Goal: Task Accomplishment & Management: Manage account settings

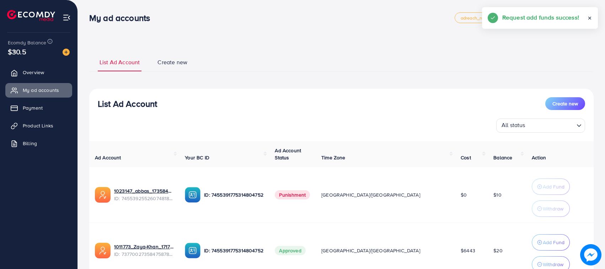
scroll to position [61, 0]
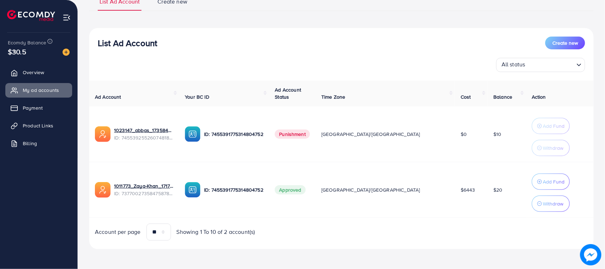
drag, startPoint x: 0, startPoint y: 0, endPoint x: 127, endPoint y: 36, distance: 131.6
click at [127, 38] on h3 "List Ad Account" at bounding box center [127, 43] width 59 height 10
click at [177, 59] on div "All status Loading..." at bounding box center [341, 65] width 487 height 14
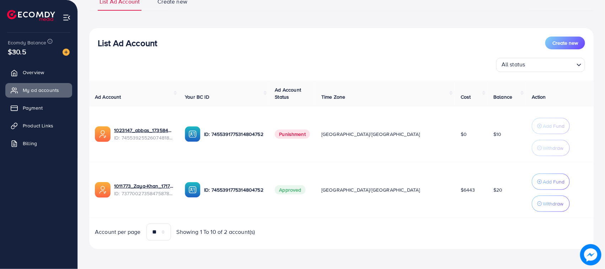
click at [115, 50] on div "List Ad Account Create new All status Loading..." at bounding box center [341, 55] width 504 height 36
drag, startPoint x: 96, startPoint y: 40, endPoint x: 166, endPoint y: 47, distance: 70.0
click at [166, 47] on div "List Ad Account Create new All status Loading..." at bounding box center [341, 55] width 504 height 36
click at [169, 65] on div "All status Loading..." at bounding box center [341, 65] width 487 height 14
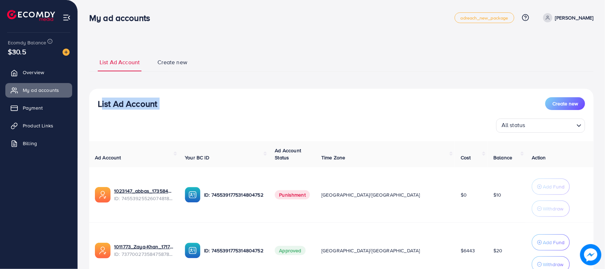
drag, startPoint x: 91, startPoint y: 90, endPoint x: 178, endPoint y: 111, distance: 89.7
click at [178, 111] on div "List Ad Account Create new All status Loading... Ad Account Your BC ID Ad Accou…" at bounding box center [341, 199] width 504 height 221
click at [179, 115] on div "List Ad Account Create new All status Loading..." at bounding box center [341, 115] width 504 height 36
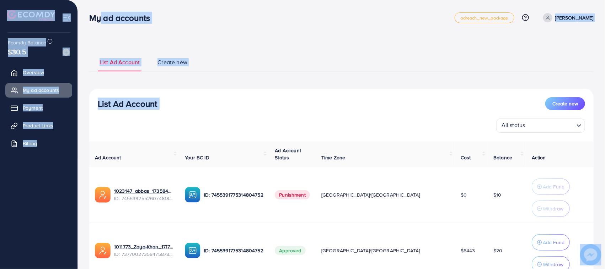
drag, startPoint x: 152, startPoint y: 103, endPoint x: 92, endPoint y: 6, distance: 114.3
click at [92, 6] on div "My ad accounts adreach_new_package Help Center Contact Support Plans and Pricin…" at bounding box center [302, 165] width 605 height 330
click at [84, 16] on div "My ad accounts" at bounding box center [123, 18] width 78 height 10
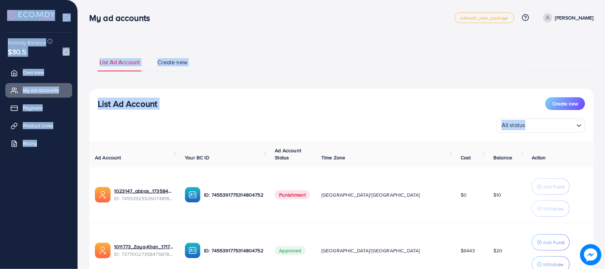
drag, startPoint x: 2, startPoint y: 9, endPoint x: 244, endPoint y: 136, distance: 273.4
click at [244, 136] on div "My ad accounts adreach_new_package Help Center Contact Support Plans and Pricin…" at bounding box center [302, 165] width 605 height 330
click at [236, 104] on div "List Ad Account Create new" at bounding box center [341, 103] width 487 height 13
drag, startPoint x: 235, startPoint y: 103, endPoint x: 0, endPoint y: 8, distance: 253.9
click at [0, 8] on div "My ad accounts adreach_new_package Help Center Contact Support Plans and Pricin…" at bounding box center [302, 165] width 605 height 330
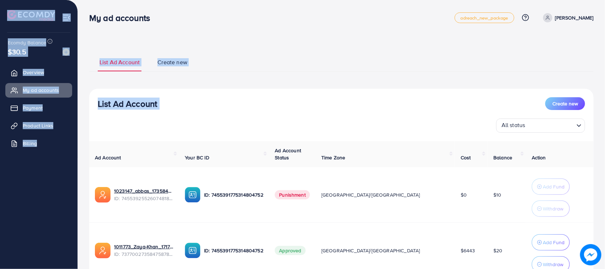
click at [0, 8] on div at bounding box center [39, 12] width 78 height 25
drag, startPoint x: 0, startPoint y: 8, endPoint x: 178, endPoint y: 116, distance: 208.2
click at [178, 116] on div "My ad accounts adreach_new_package Help Center Contact Support Plans and Pricin…" at bounding box center [302, 165] width 605 height 330
click at [178, 116] on div "List Ad Account Create new All status Loading..." at bounding box center [341, 115] width 504 height 36
drag, startPoint x: 178, startPoint y: 116, endPoint x: 40, endPoint y: 8, distance: 175.4
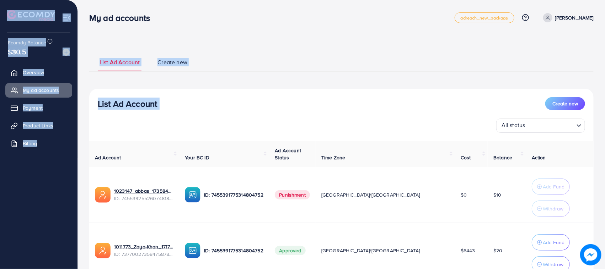
click at [40, 8] on div "My ad accounts adreach_new_package Help Center Contact Support Plans and Pricin…" at bounding box center [302, 165] width 605 height 330
click at [301, 56] on ul "List Ad Account Create new" at bounding box center [341, 62] width 504 height 19
